Goal: Task Accomplishment & Management: Complete application form

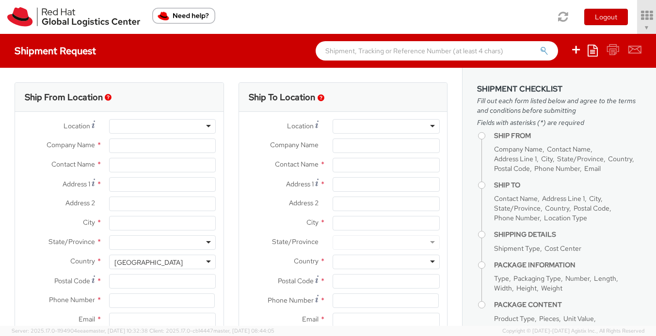
select select "506"
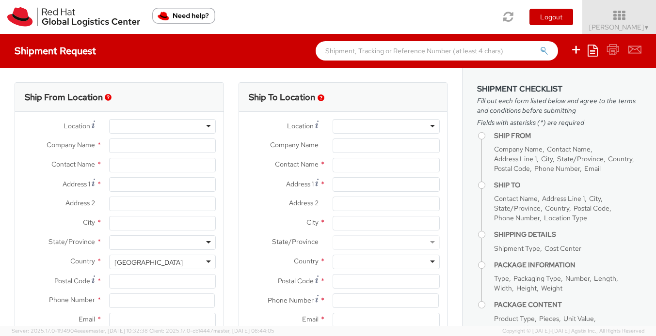
select select
click at [132, 130] on div at bounding box center [162, 126] width 107 height 15
click at [208, 124] on div at bounding box center [162, 126] width 107 height 15
type input "Red Hat, Inc."
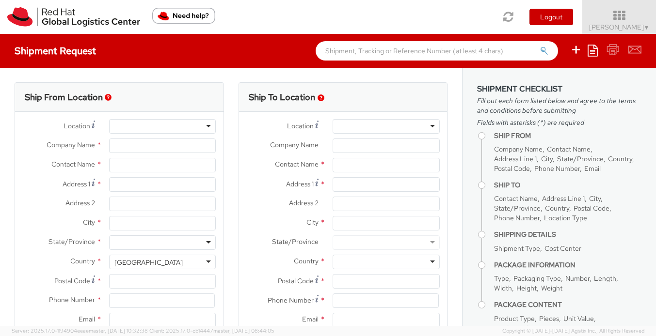
type input "[PERSON_NAME]"
type input "[STREET_ADDRESS]"
type input "RALEIGH"
type input "27601"
type input "19198356669"
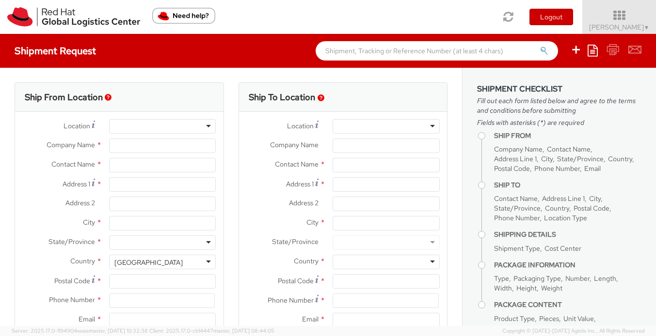
type input "[EMAIL_ADDRESS][DOMAIN_NAME]"
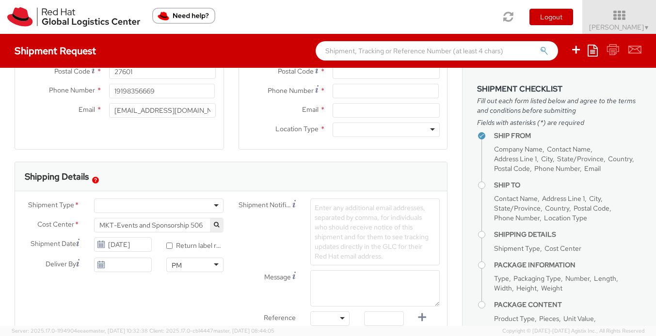
scroll to position [211, 0]
click at [160, 214] on div "Shipment Type * Batch Business Personal" at bounding box center [123, 206] width 216 height 19
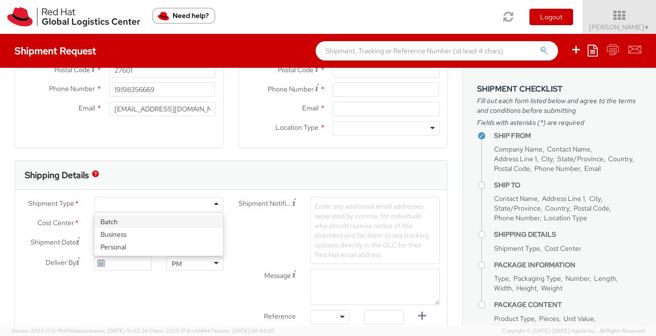
click at [160, 210] on div at bounding box center [158, 204] width 129 height 15
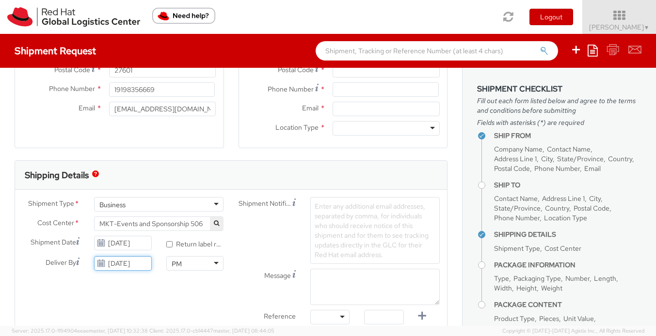
click at [125, 258] on input "[DATE]" at bounding box center [122, 263] width 57 height 15
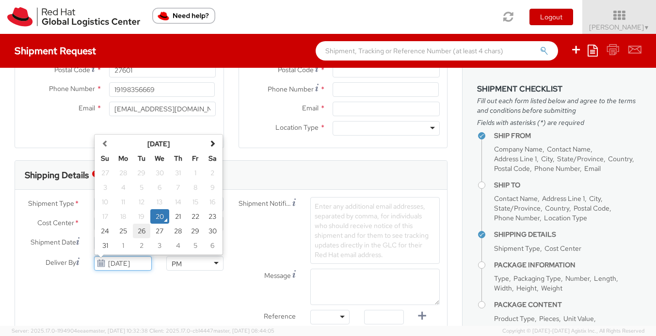
click at [134, 232] on td "26" at bounding box center [141, 231] width 17 height 15
type input "[DATE]"
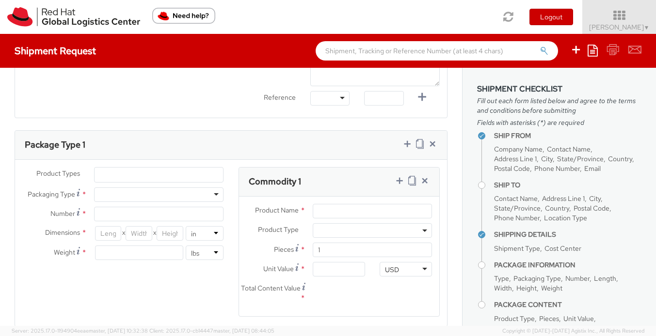
scroll to position [471, 0]
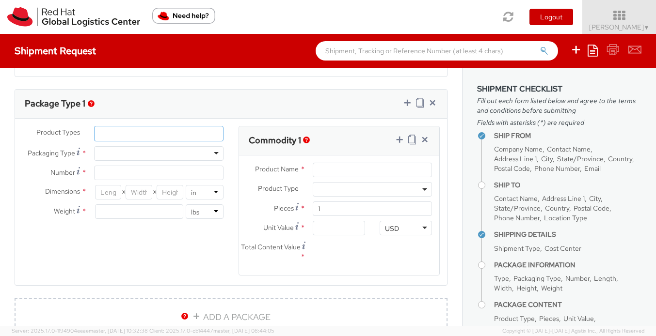
click at [125, 136] on ul at bounding box center [158, 133] width 128 height 15
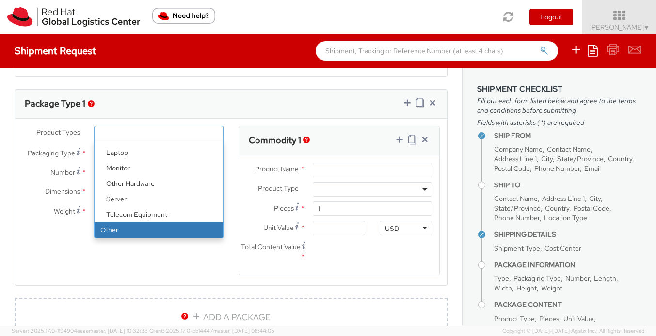
select select "OTHER"
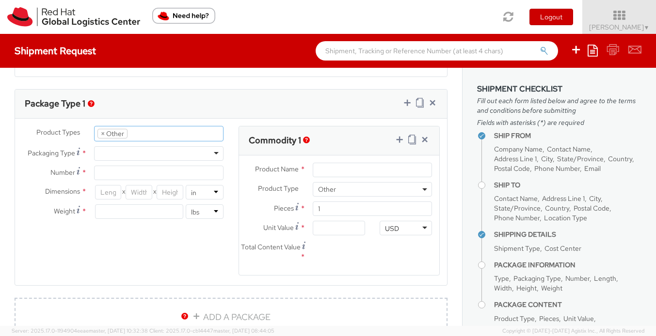
scroll to position [78, 0]
click at [125, 153] on div at bounding box center [158, 153] width 129 height 15
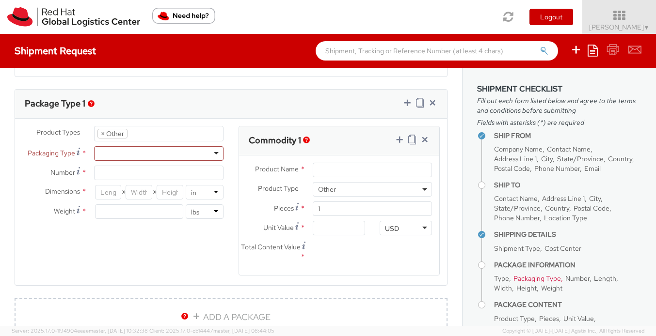
click at [61, 252] on div "Product Types * Documents Docking Station Laptop Monitor Other Hardware Server …" at bounding box center [231, 207] width 432 height 162
click at [117, 171] on input "Number *" at bounding box center [158, 173] width 129 height 15
type input "1"
click at [94, 248] on div "Product Types * Documents Docking Station Laptop Monitor Other Hardware Server …" at bounding box center [231, 207] width 432 height 162
click at [330, 173] on input "Product Name *" at bounding box center [372, 170] width 119 height 15
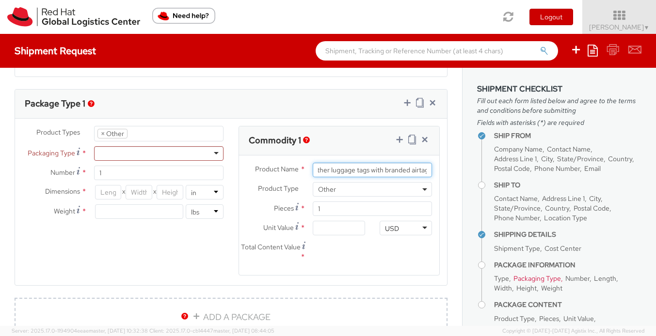
scroll to position [0, 14]
type input "leather luggage tags with branded airtag"
click at [331, 195] on span "Other" at bounding box center [372, 189] width 119 height 15
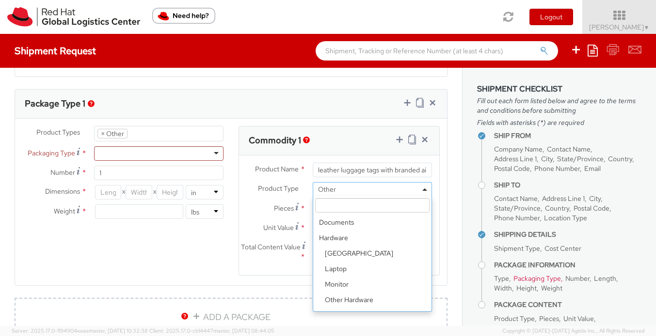
scroll to position [43, 0]
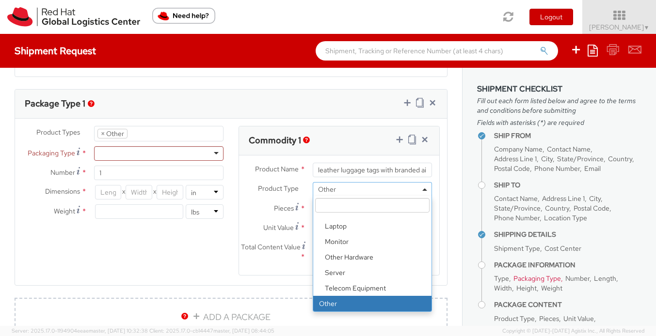
click at [232, 285] on agx-form-section "Commodity 1 Product Name * leather luggage tags with branded airtag Product Typ…" at bounding box center [339, 207] width 216 height 162
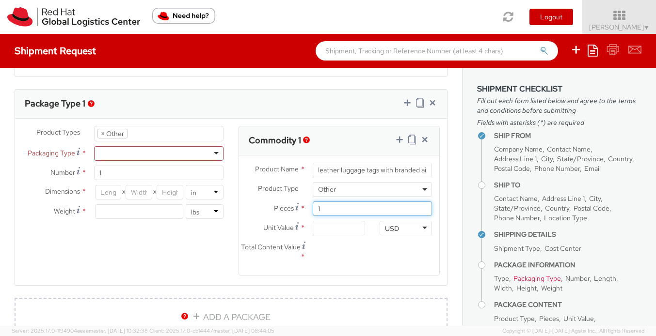
click at [373, 205] on input "1" at bounding box center [372, 209] width 119 height 15
type input "0.00"
type input "26"
click at [337, 225] on input "0.00" at bounding box center [339, 228] width 52 height 15
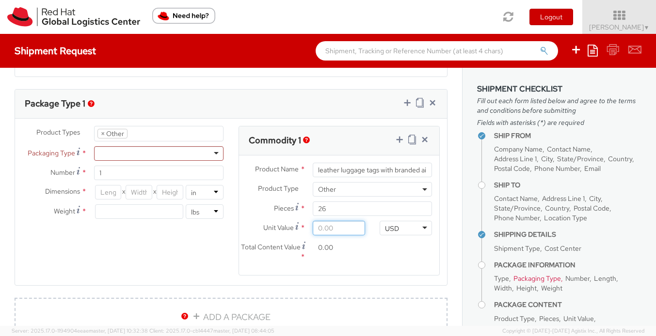
type input "7.00"
type input "182.00"
type input "70.00"
type input "1,820.00"
click at [405, 266] on div "Total Content Value * 1,820.00" at bounding box center [339, 254] width 201 height 28
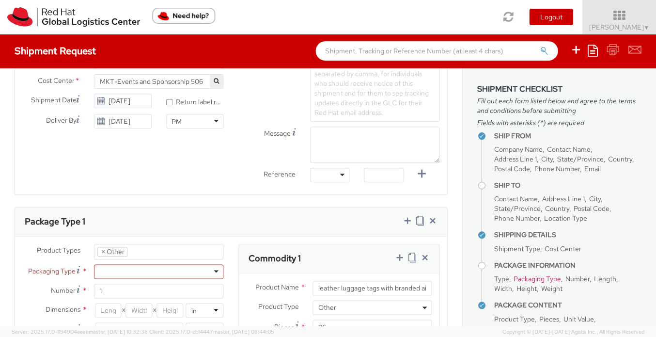
scroll to position [0, 0]
